Goal: Ask a question

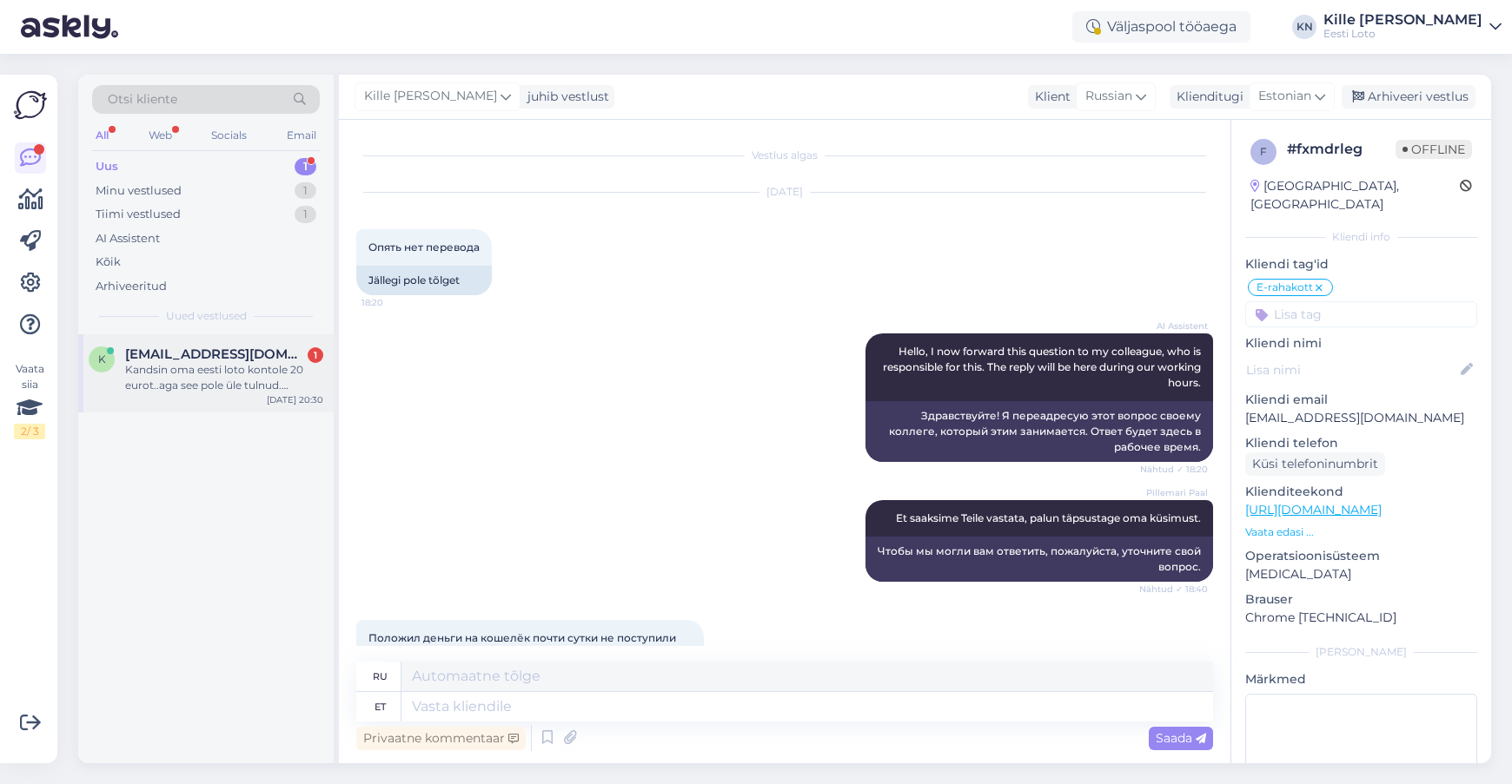
scroll to position [69, 0]
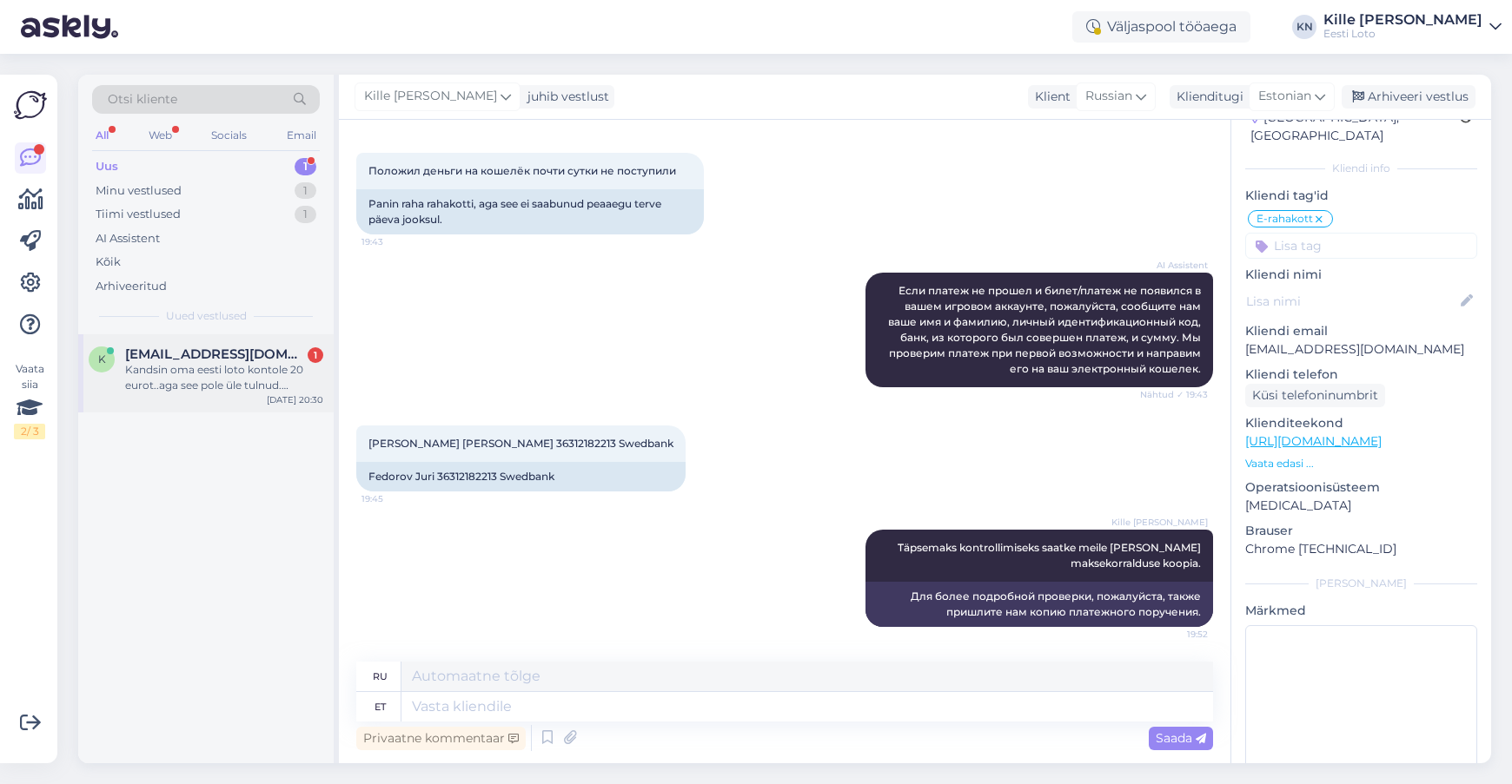
click at [237, 378] on div "Kandsin oma eesti loto kontole 20 eurot..aga see pole üle tulnud. Pangast on ra…" at bounding box center [223, 377] width 198 height 31
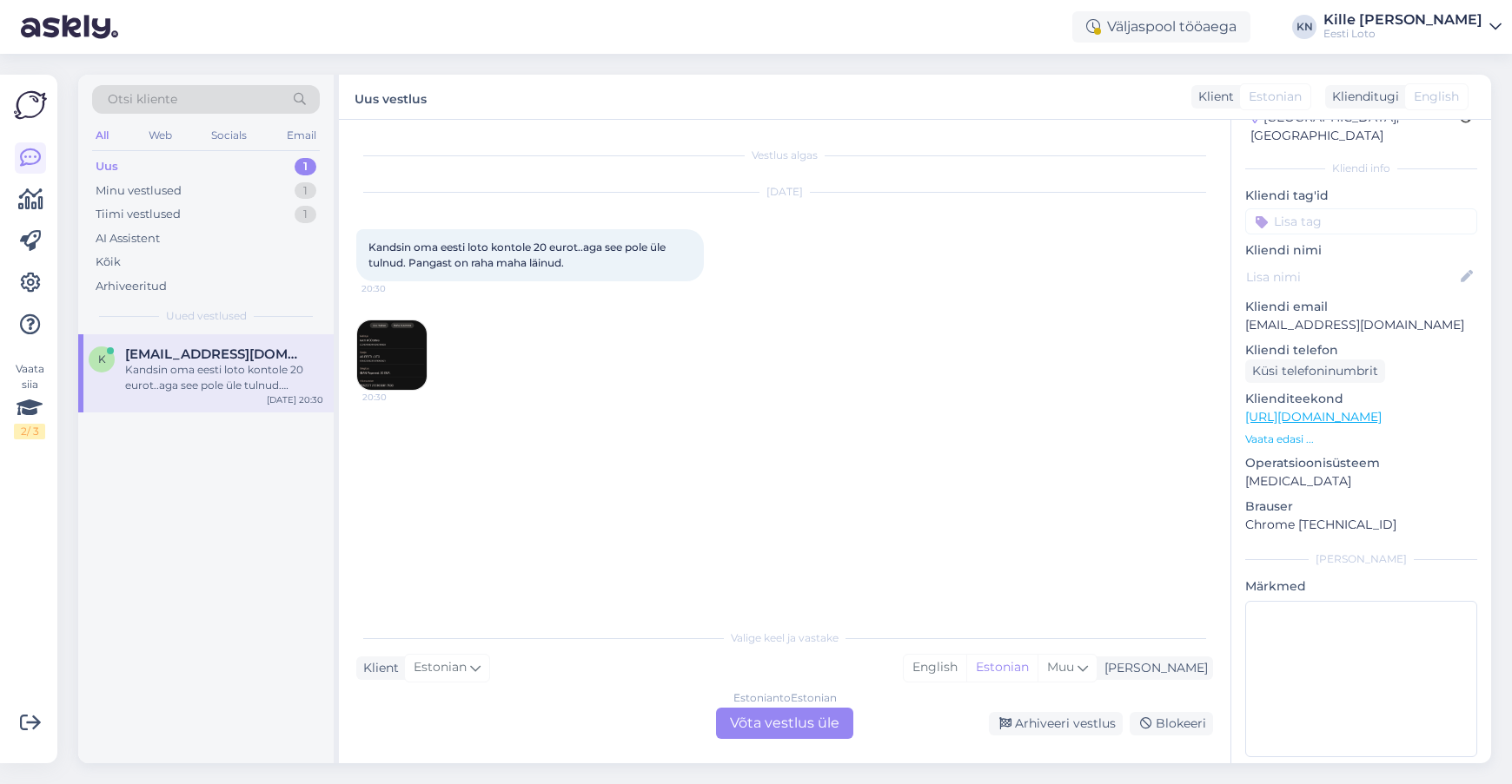
click at [800, 718] on div "Estonian to Estonian Võta vestlus üle" at bounding box center [784, 723] width 137 height 31
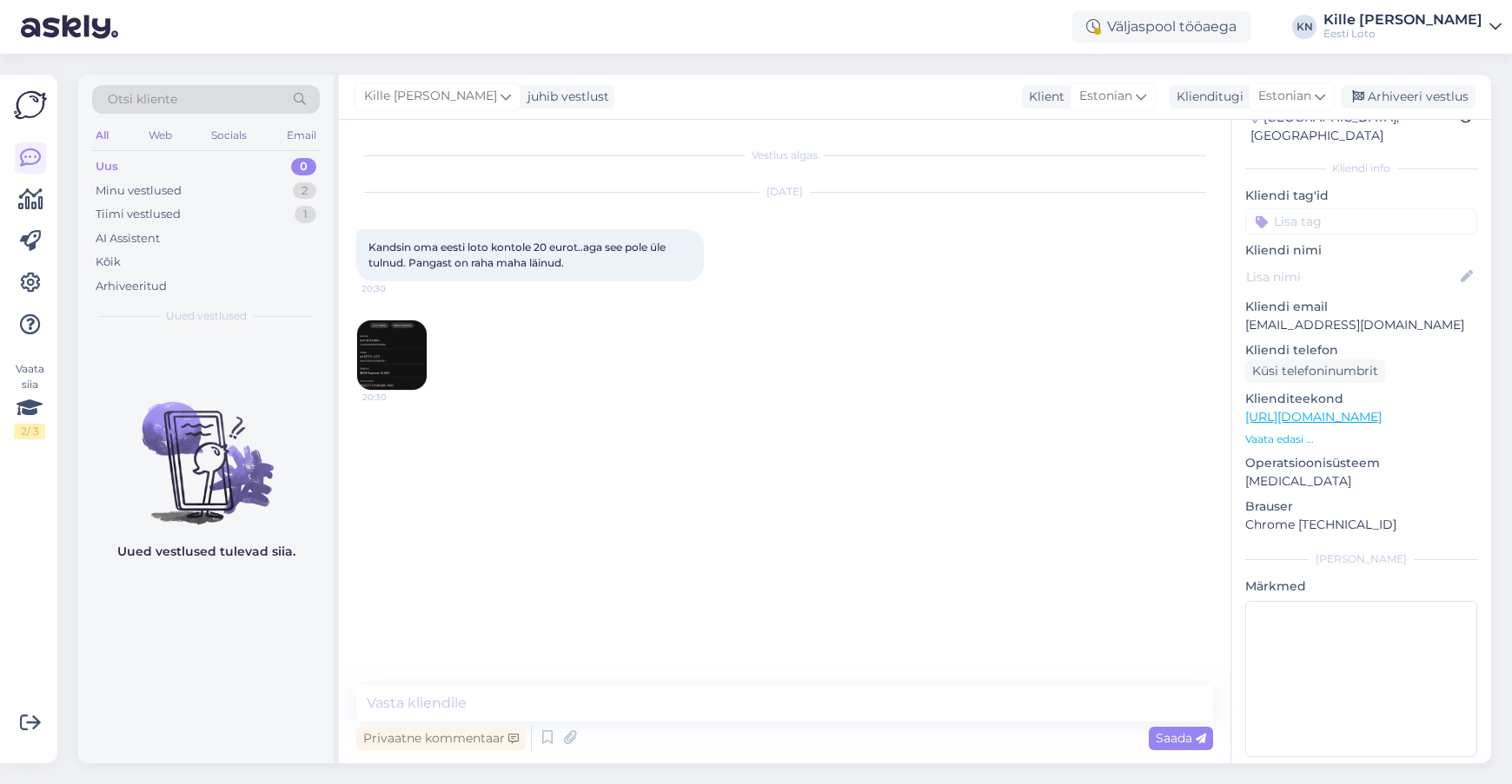
click at [397, 378] on img at bounding box center [392, 355] width 69 height 69
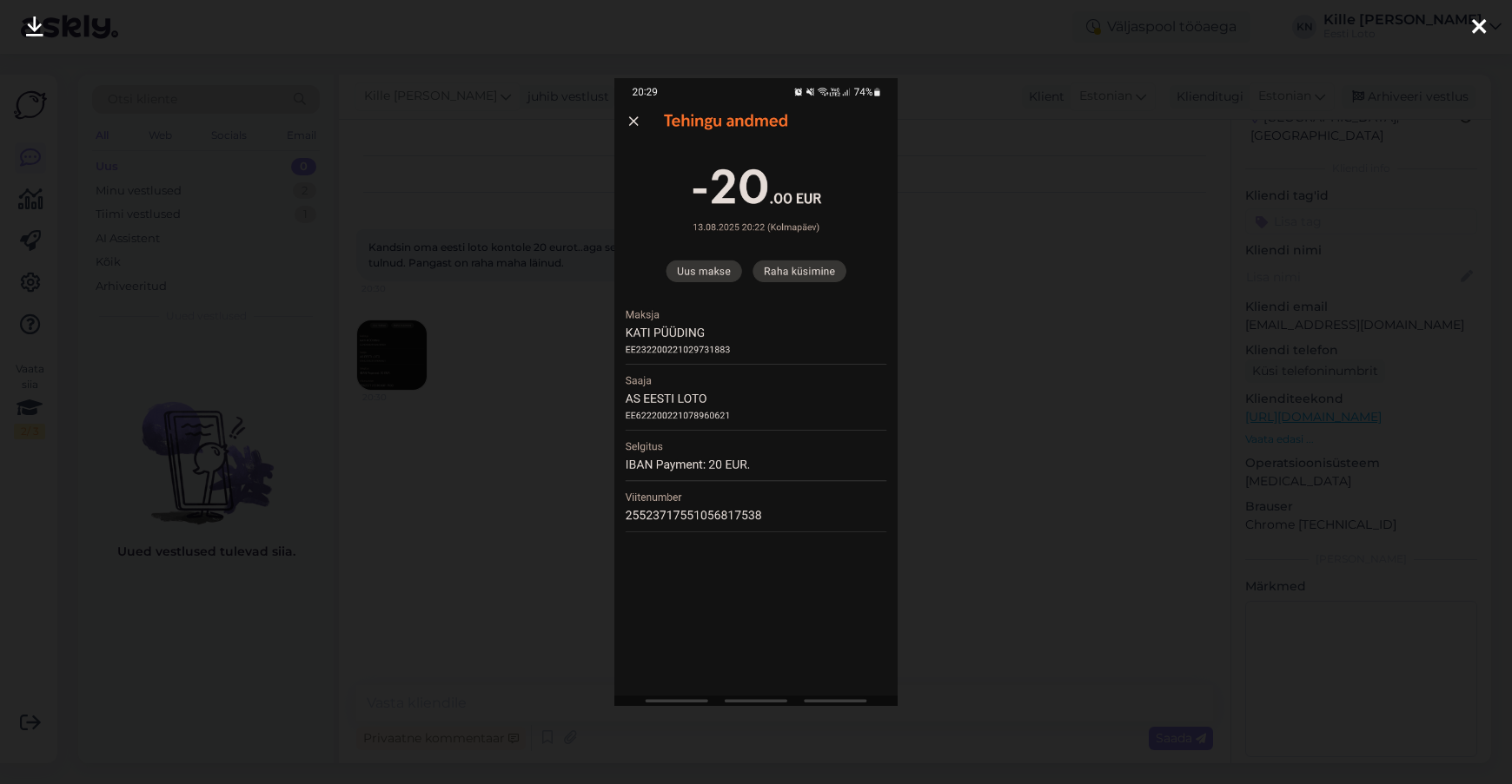
click at [424, 560] on div at bounding box center [756, 392] width 1512 height 784
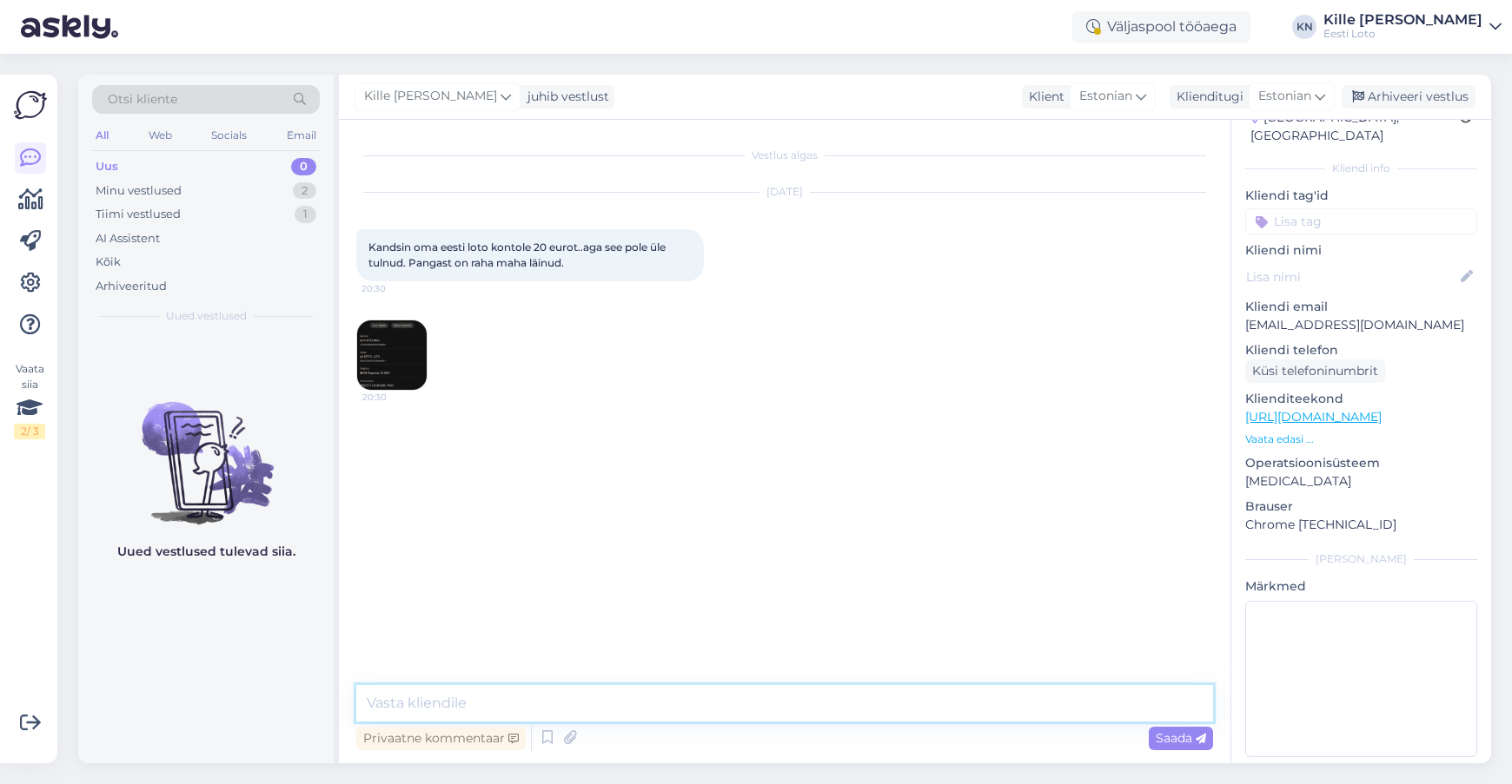
click at [532, 698] on textarea at bounding box center [785, 704] width 857 height 37
paste textarea "Kahjuks Teie makse ebaõnnestus tehnilise [PERSON_NAME] tõttu. Kontrollisime mak…"
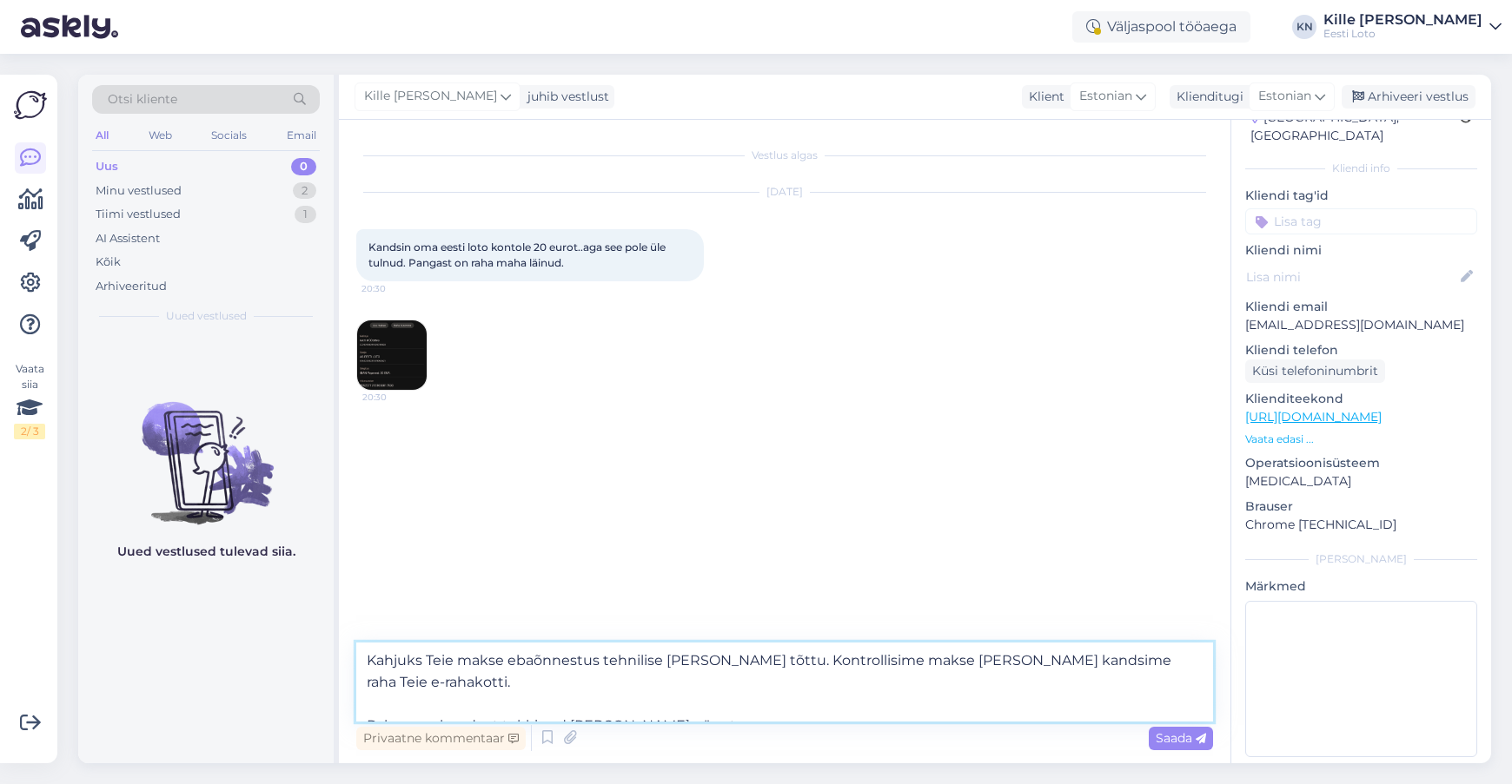
click at [462, 663] on textarea "Kahjuks Teie makse ebaõnnestus tehnilise [PERSON_NAME] tõttu. Kontrollisime mak…" at bounding box center [785, 683] width 857 height 79
type textarea "Kahjuks Teie sissemakse ebaõnnestus tehnilise [PERSON_NAME] tõttu. Kontrollisim…"
click at [1164, 740] on span "Saada" at bounding box center [1181, 738] width 50 height 16
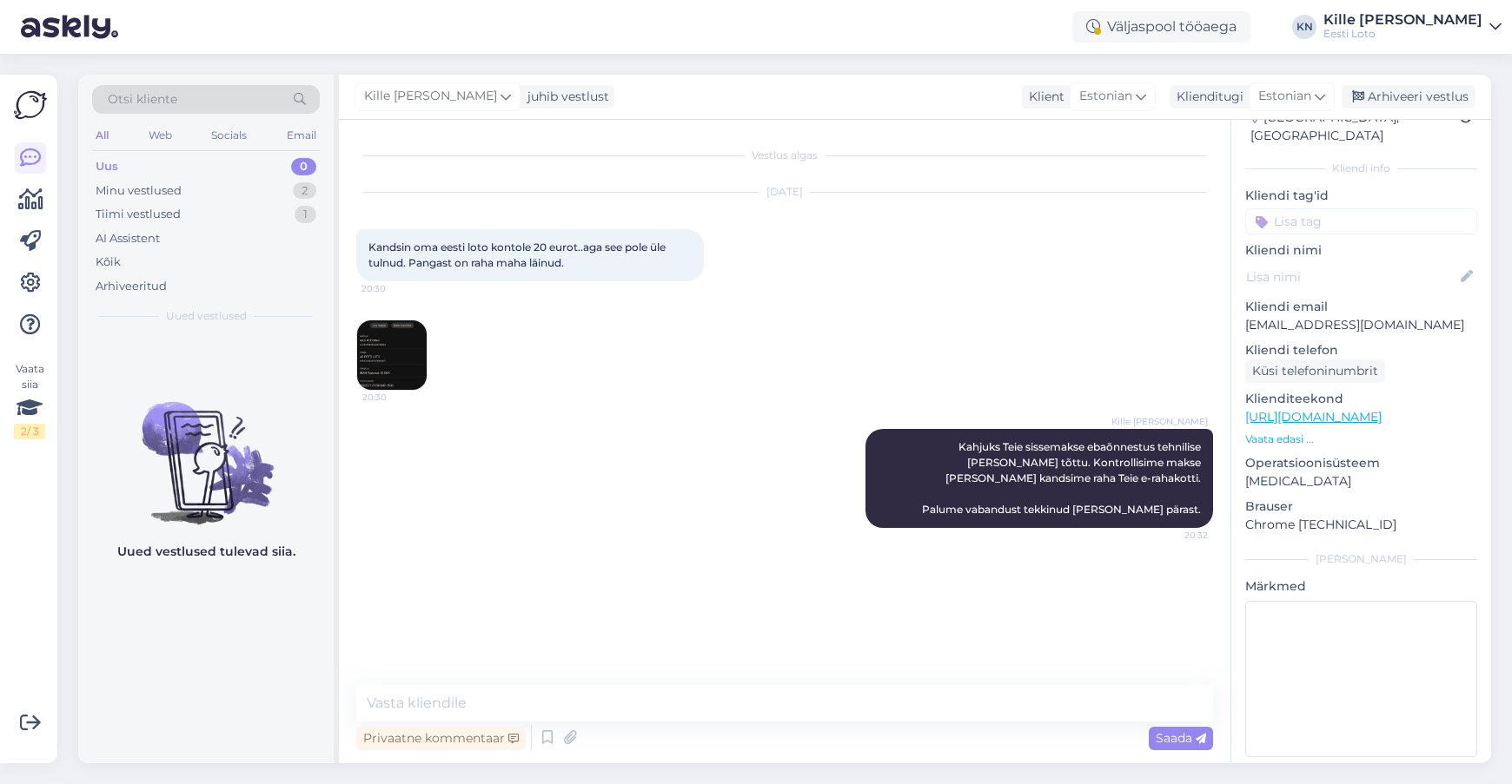
click at [1380, 208] on input at bounding box center [1361, 221] width 232 height 26
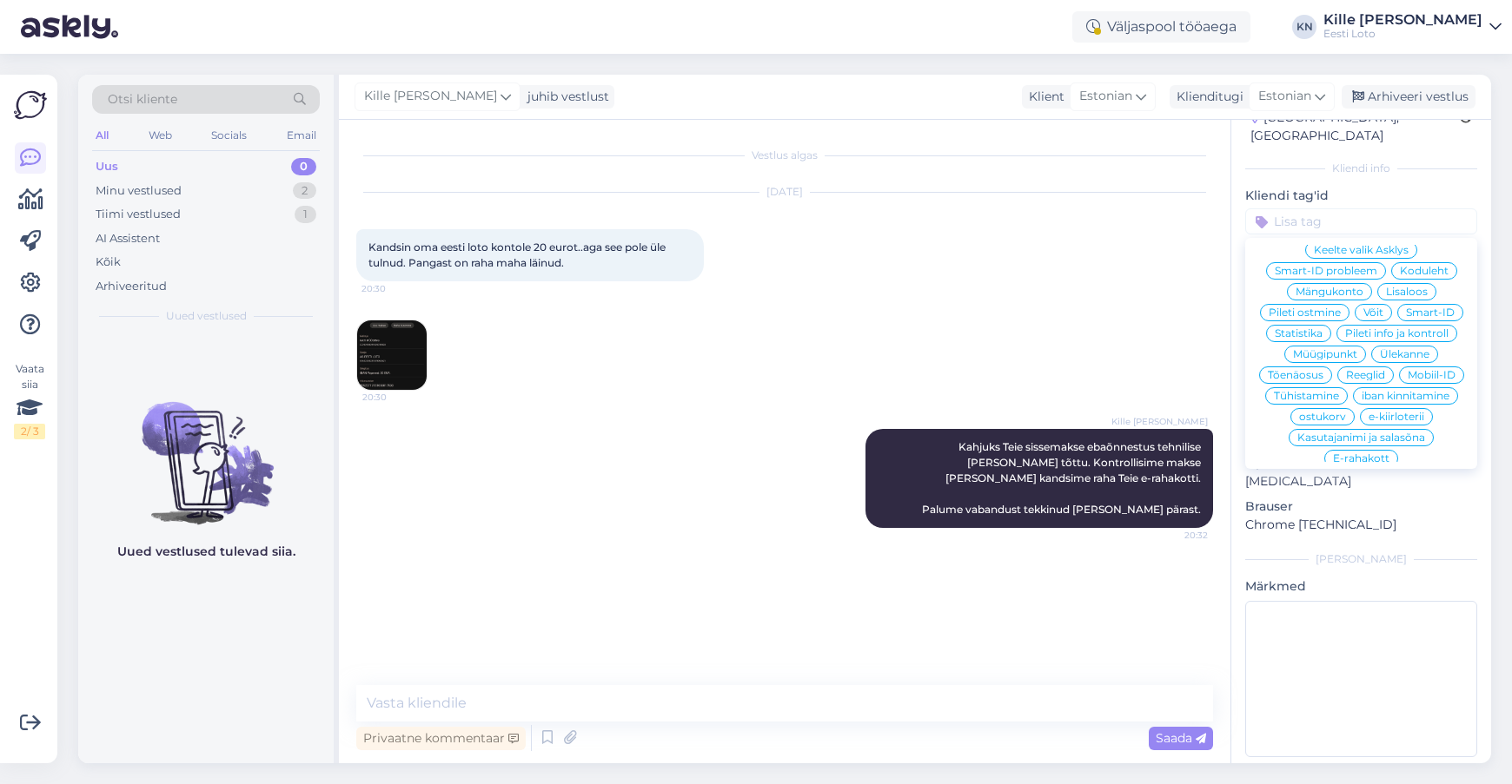
click at [1362, 453] on span "E-rahakott" at bounding box center [1362, 458] width 57 height 10
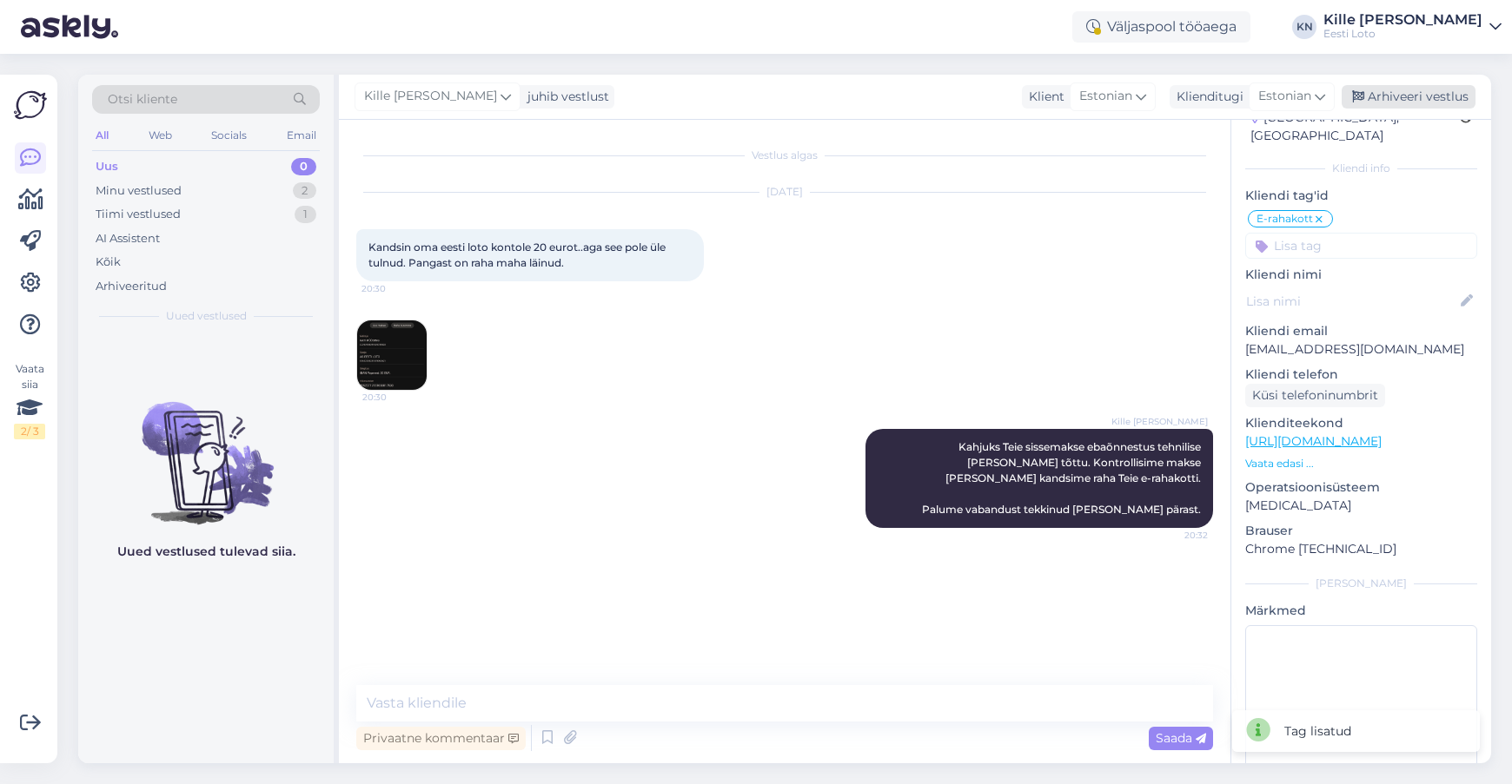
click at [1399, 108] on div "Arhiveeri vestlus" at bounding box center [1408, 96] width 133 height 24
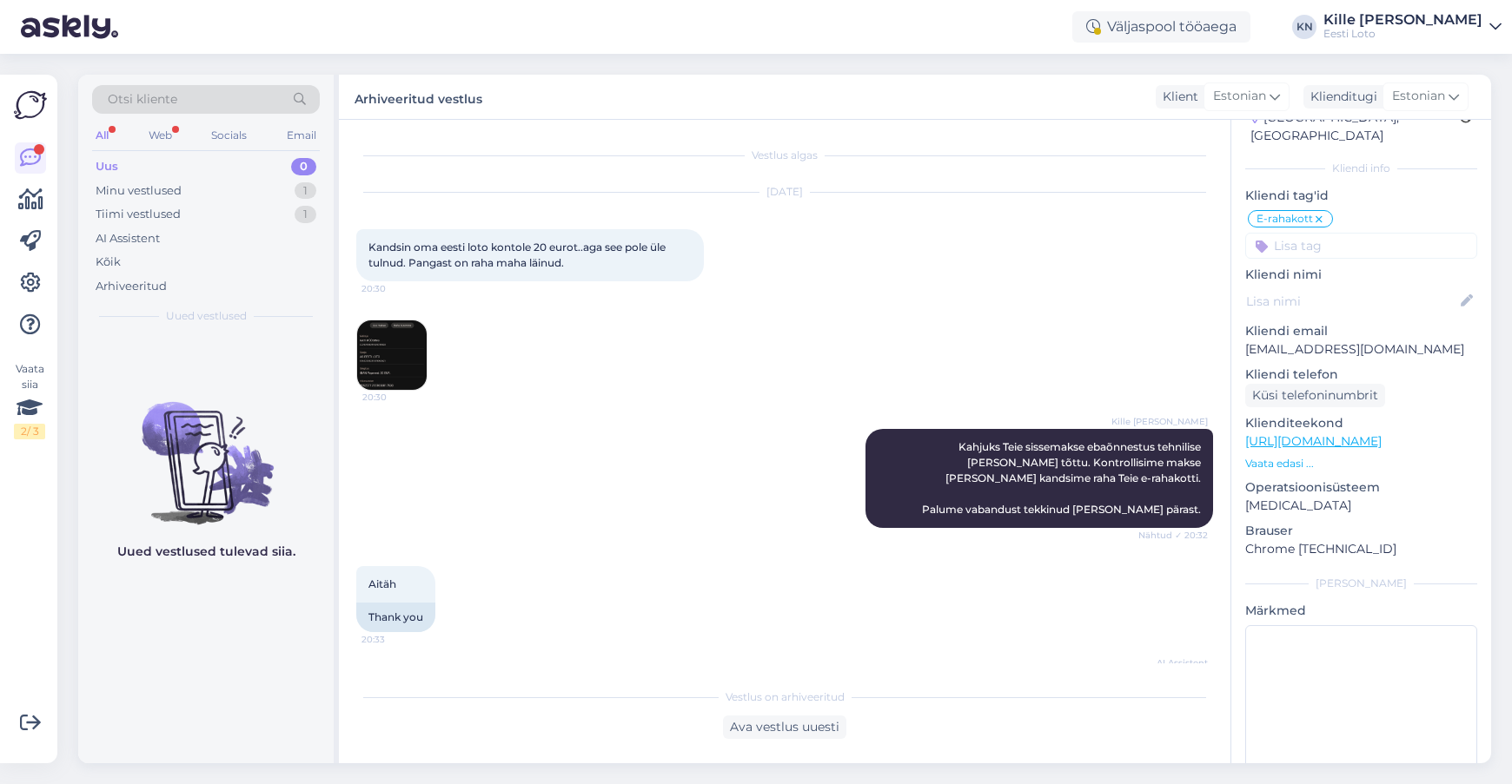
scroll to position [62, 0]
